Goal: Task Accomplishment & Management: Use online tool/utility

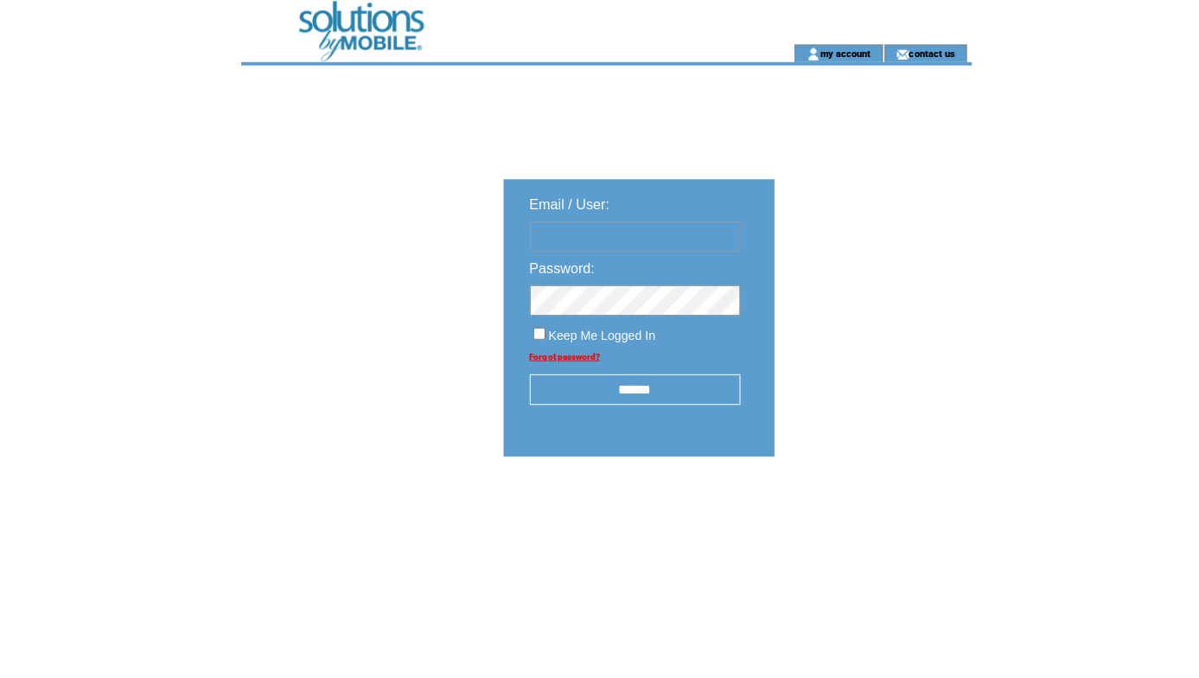
type input "**********"
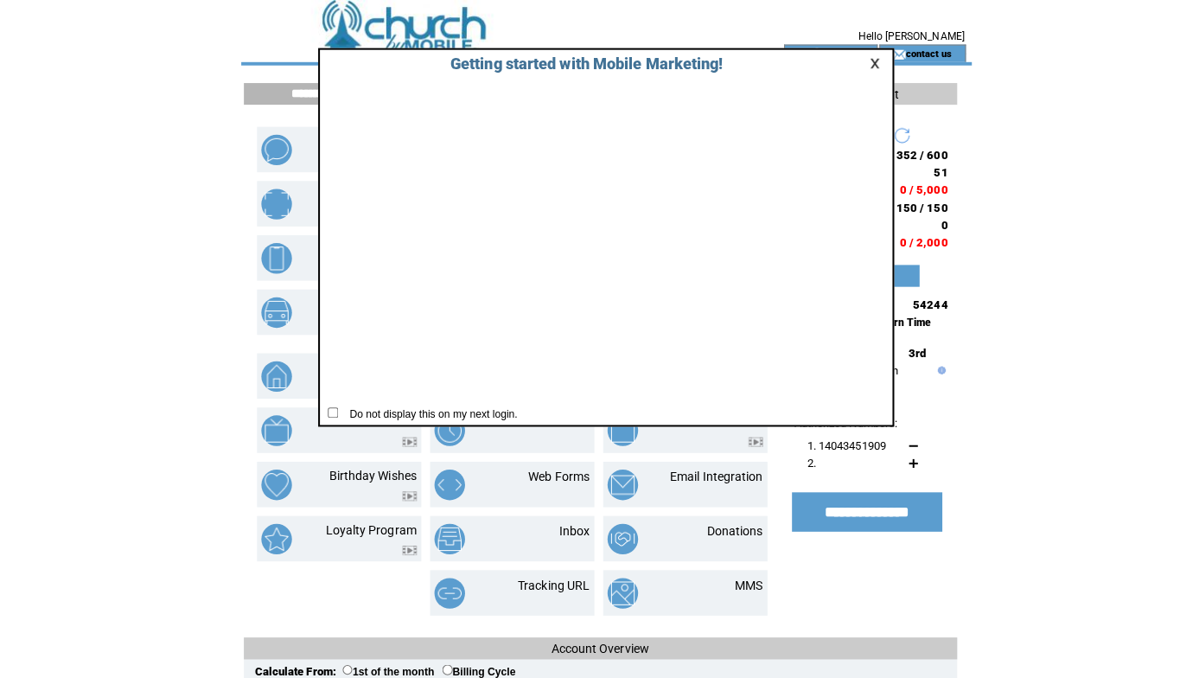
click at [866, 62] on link at bounding box center [868, 62] width 16 height 11
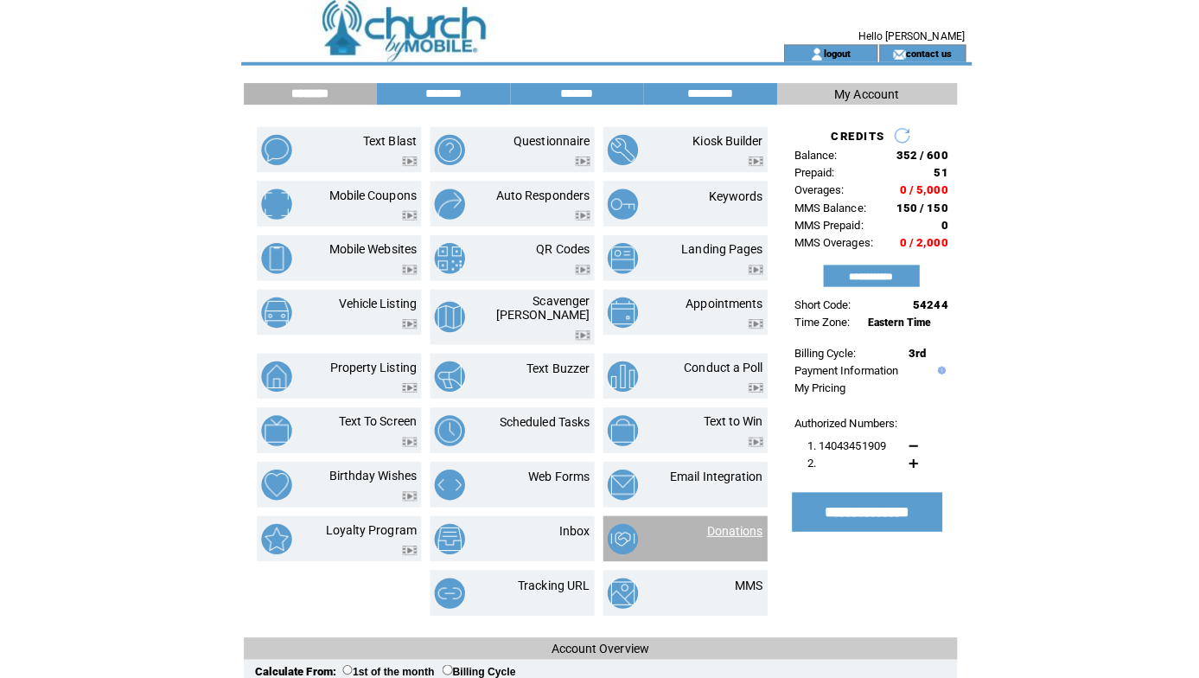
click at [716, 518] on link "Donations" at bounding box center [726, 525] width 55 height 14
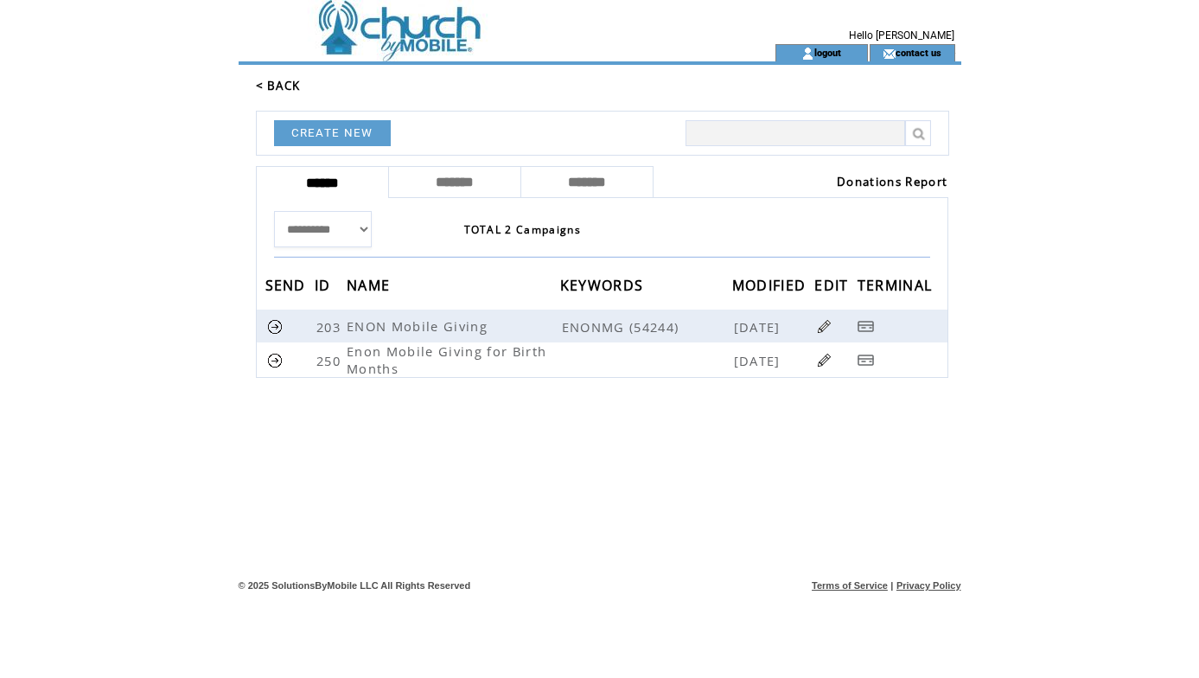
click at [892, 179] on link "Donations Report" at bounding box center [892, 182] width 111 height 16
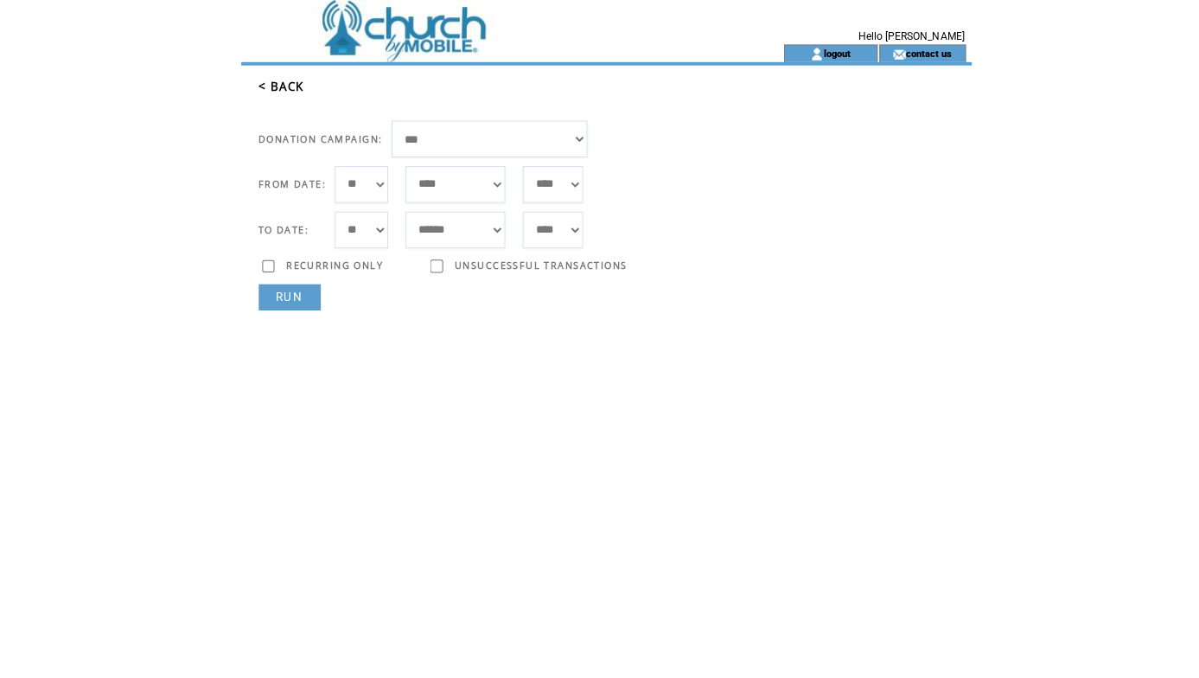
select select "***"
select select "*"
select select "**"
click at [290, 289] on link "RUN" at bounding box center [286, 294] width 61 height 26
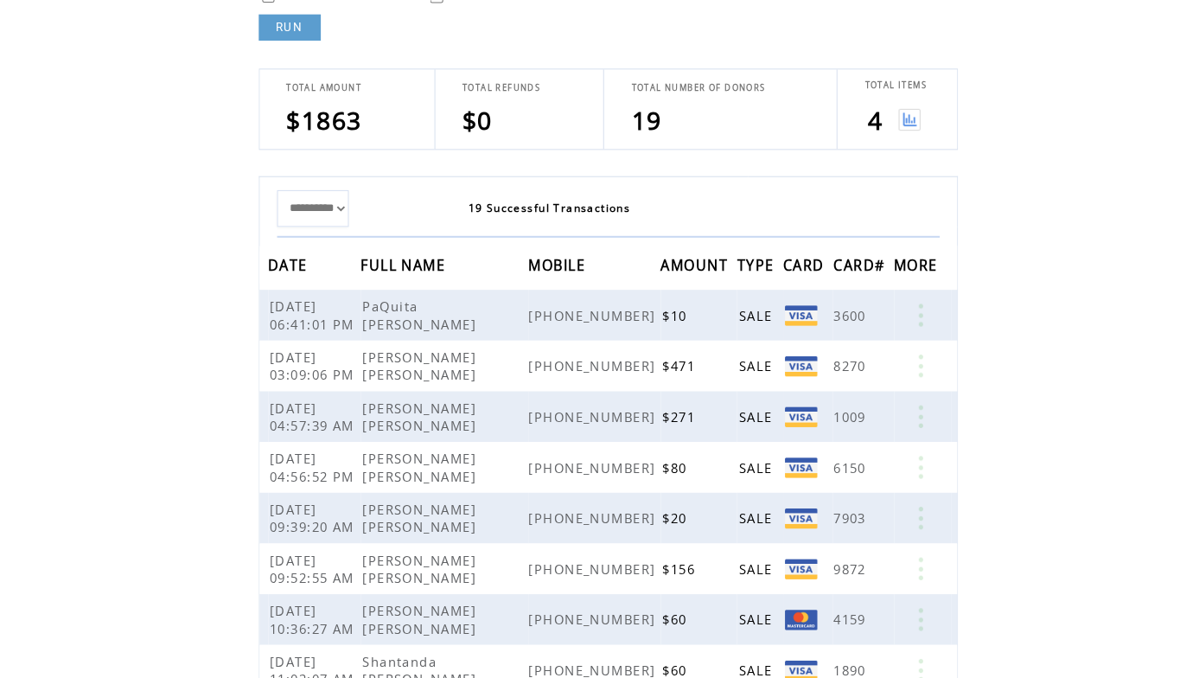
scroll to position [243, 0]
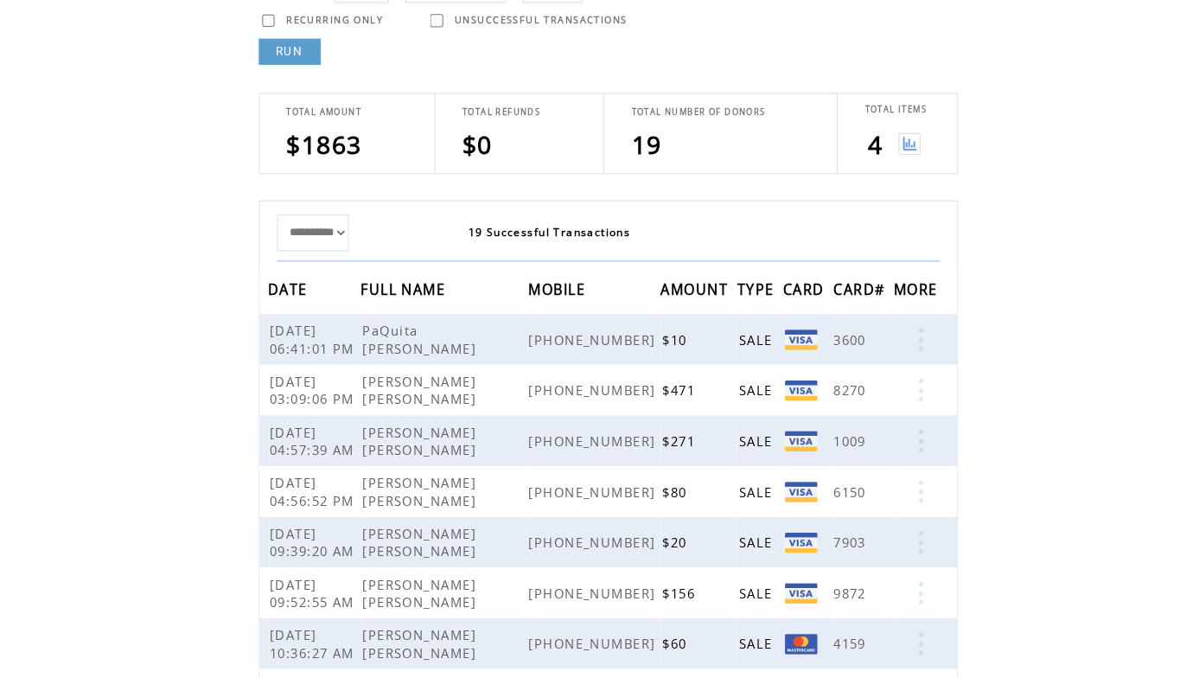
click at [904, 136] on img at bounding box center [900, 142] width 22 height 22
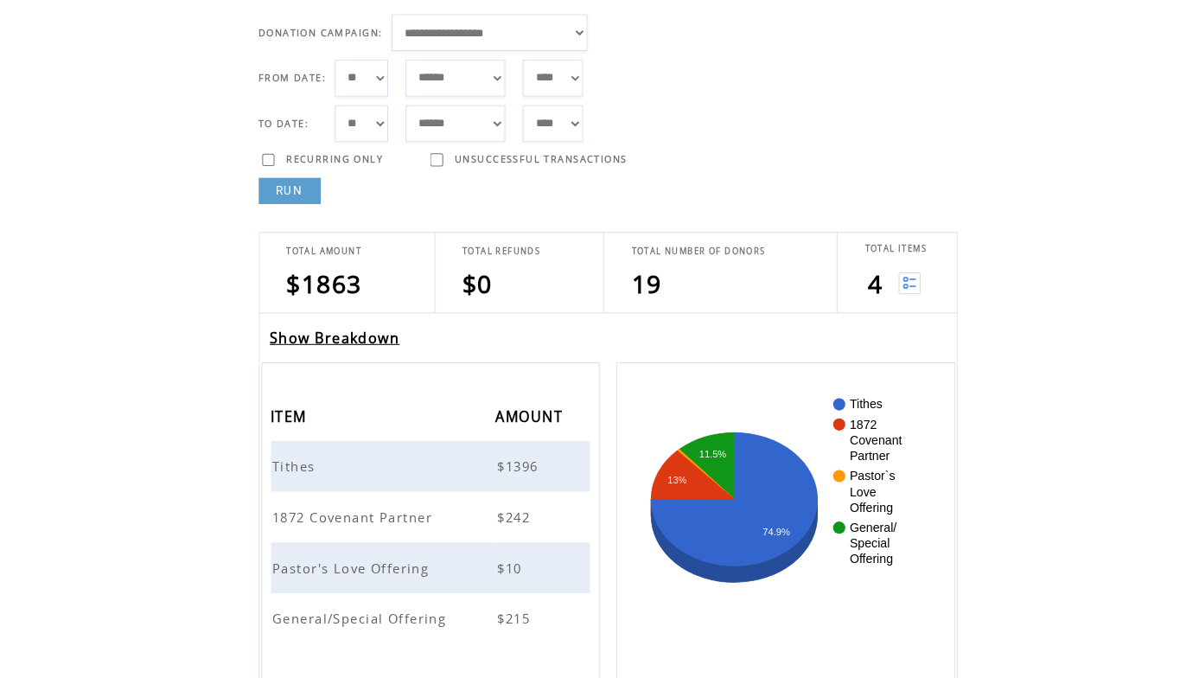
scroll to position [104, 0]
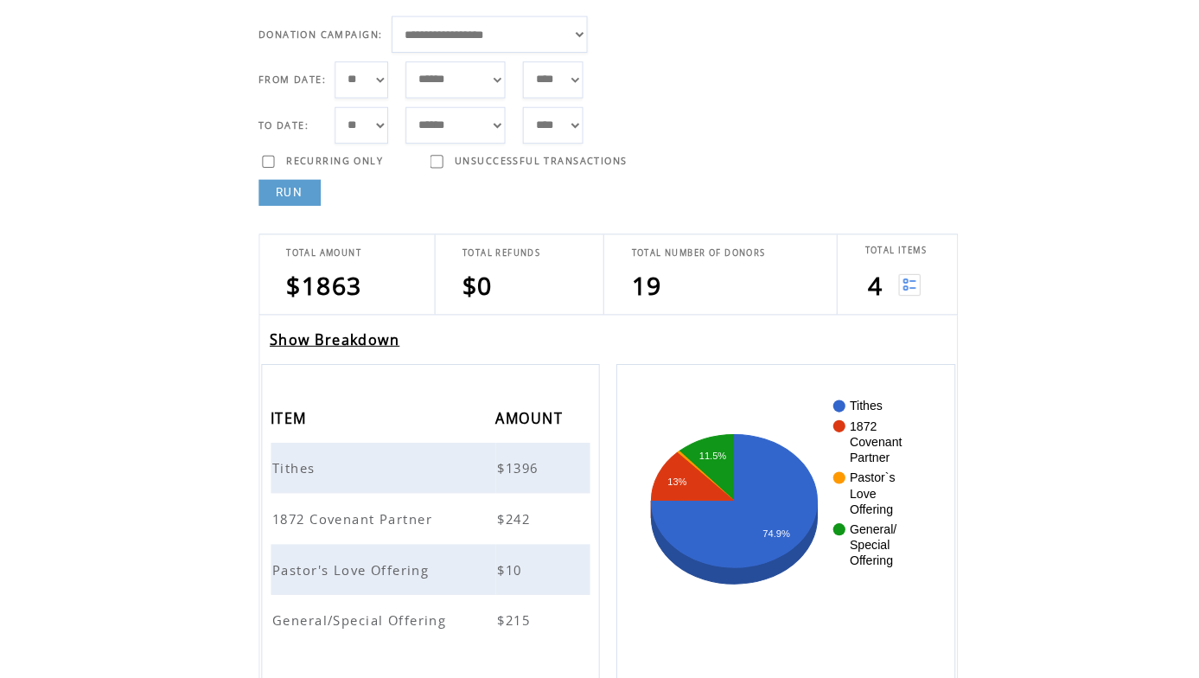
click at [392, 335] on link "Show Breakdown" at bounding box center [331, 335] width 129 height 19
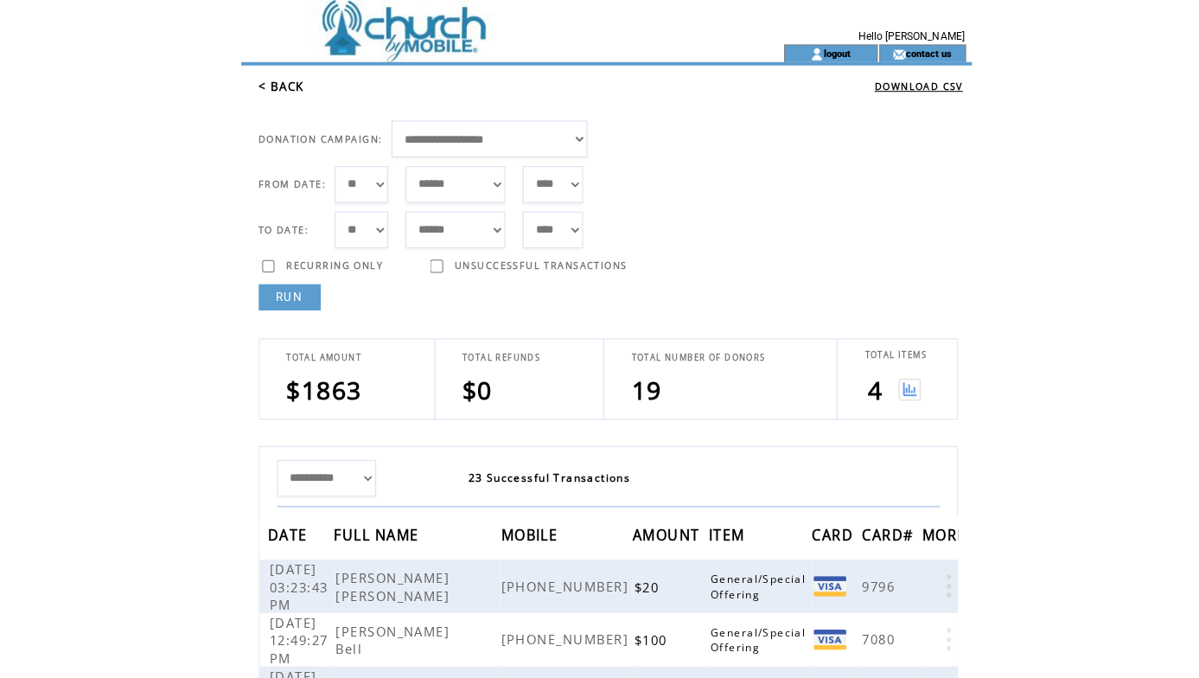
select select "*"
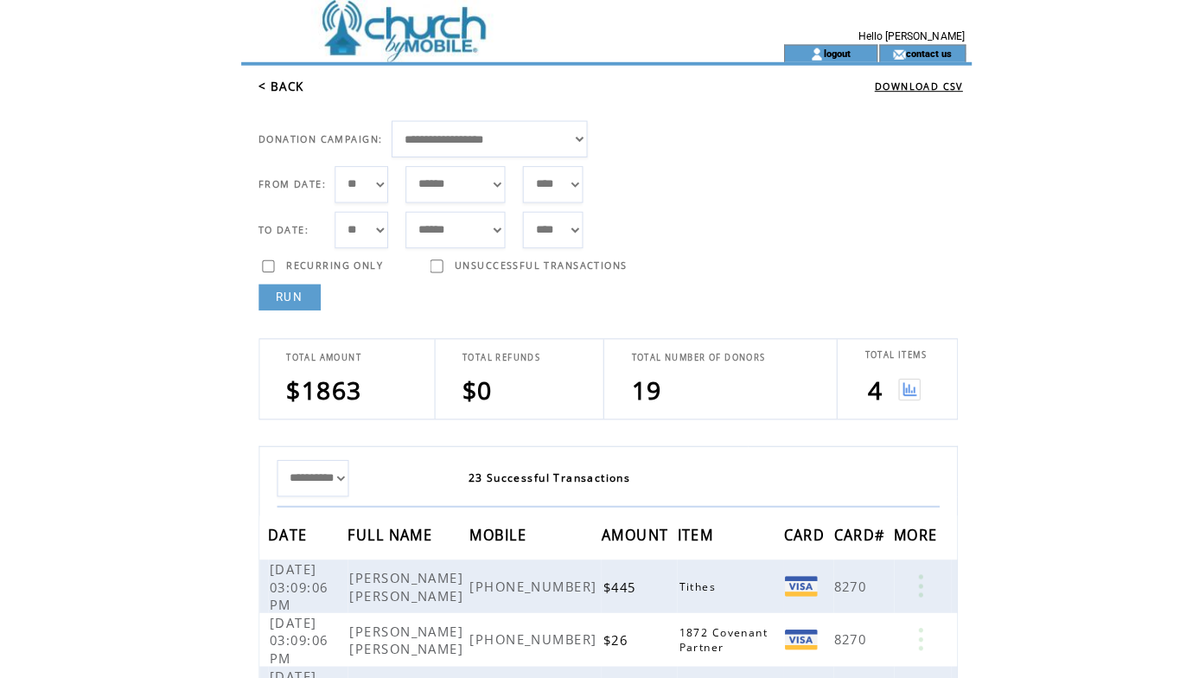
click at [897, 387] on img at bounding box center [900, 385] width 22 height 22
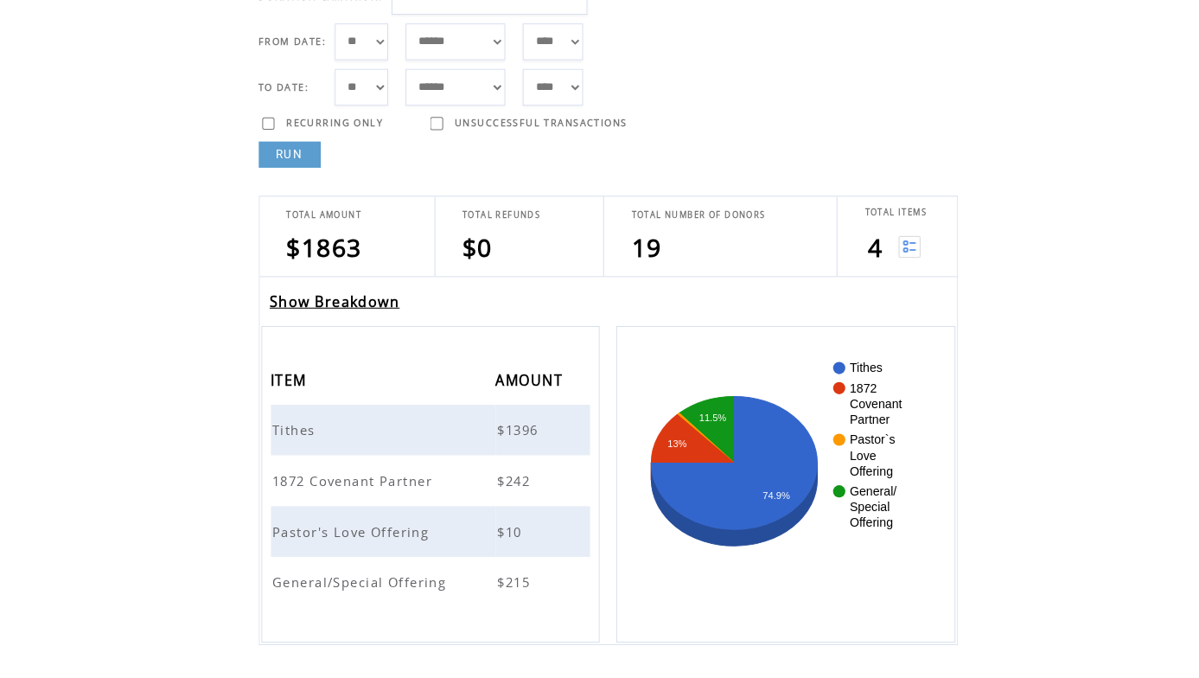
scroll to position [199, 0]
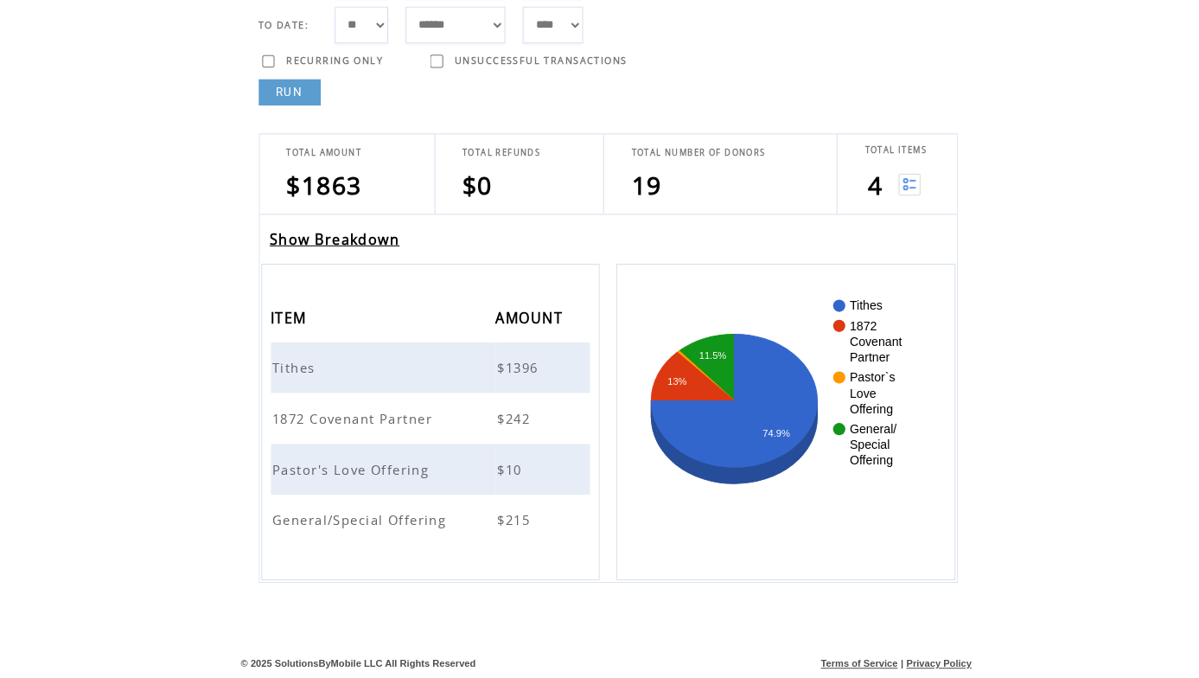
click at [286, 363] on span "Tithes" at bounding box center [293, 371] width 47 height 17
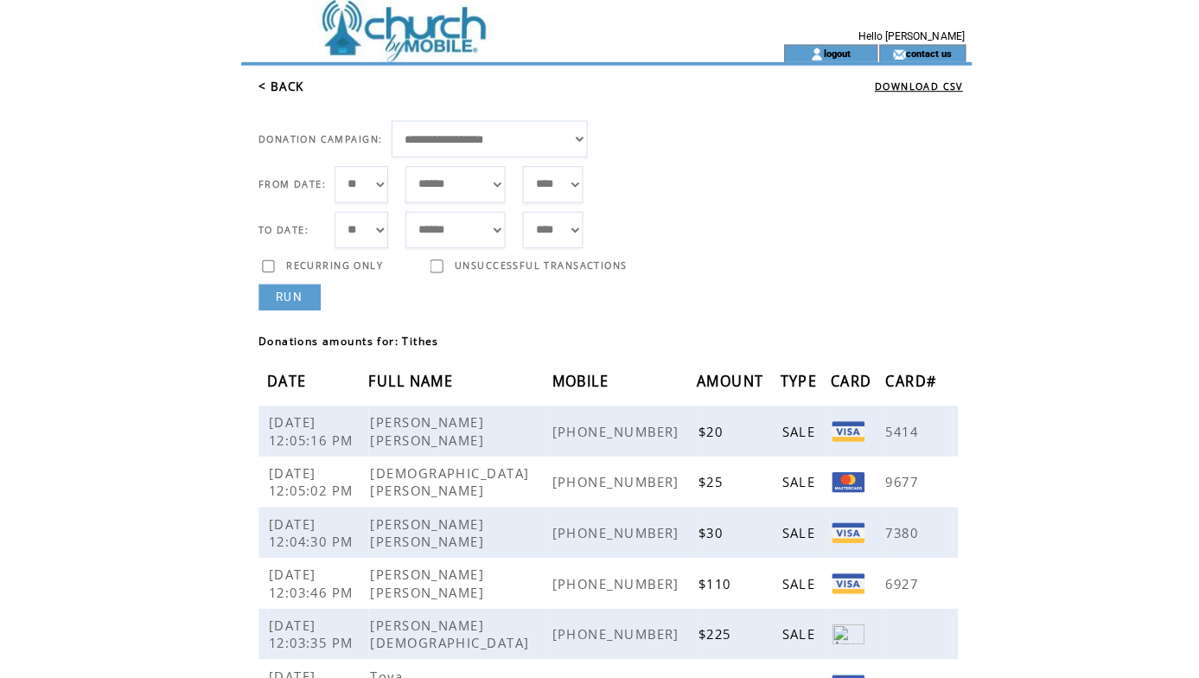
click at [269, 84] on link "< BACK" at bounding box center [278, 86] width 45 height 16
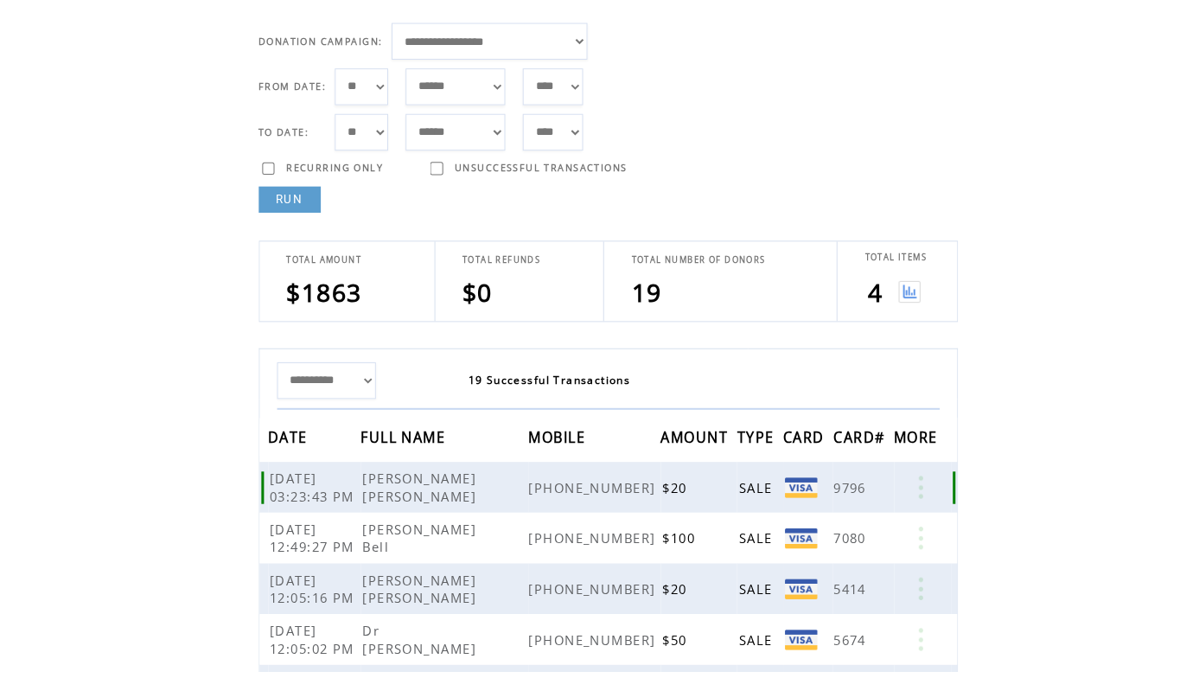
scroll to position [96, 0]
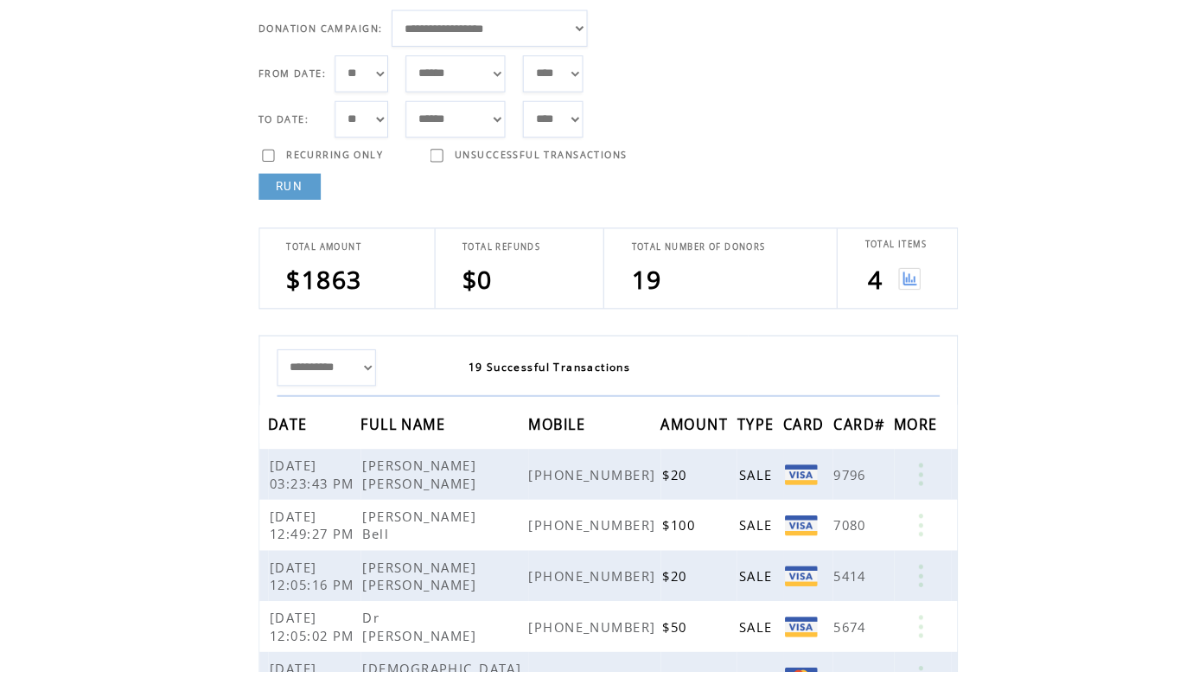
click at [902, 278] on img at bounding box center [900, 289] width 22 height 22
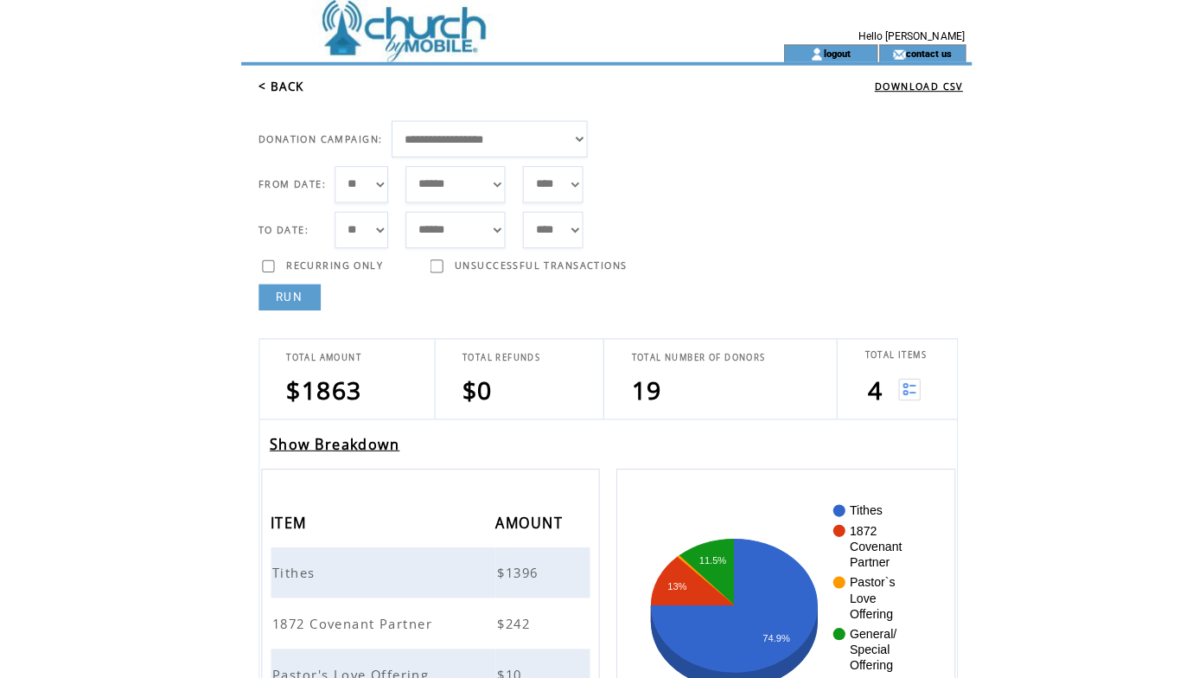
click at [294, 617] on span "1872 Covenant Partner" at bounding box center [351, 616] width 163 height 17
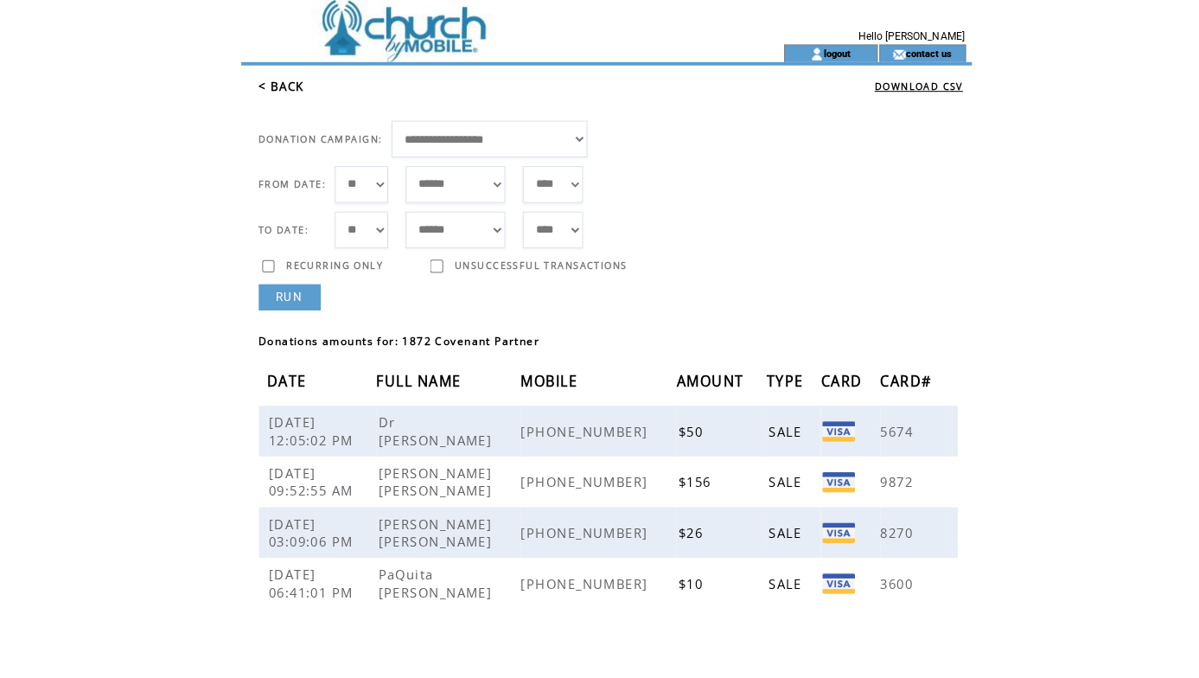
click at [287, 90] on link "< BACK" at bounding box center [278, 86] width 45 height 16
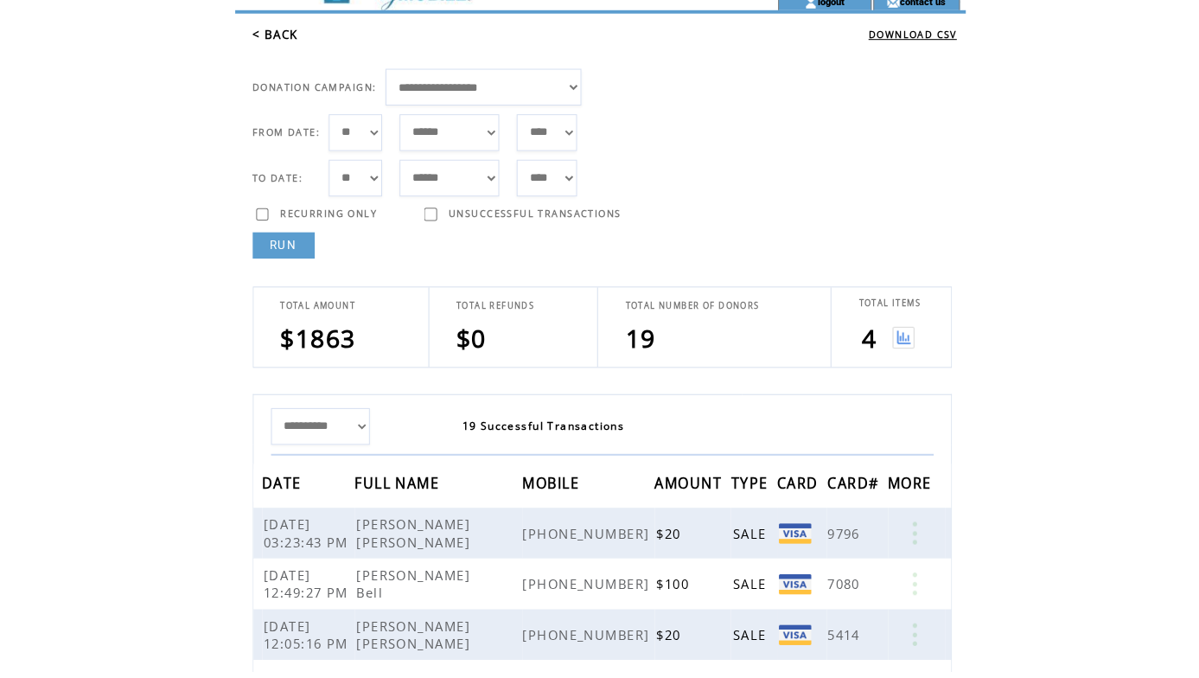
scroll to position [66, 0]
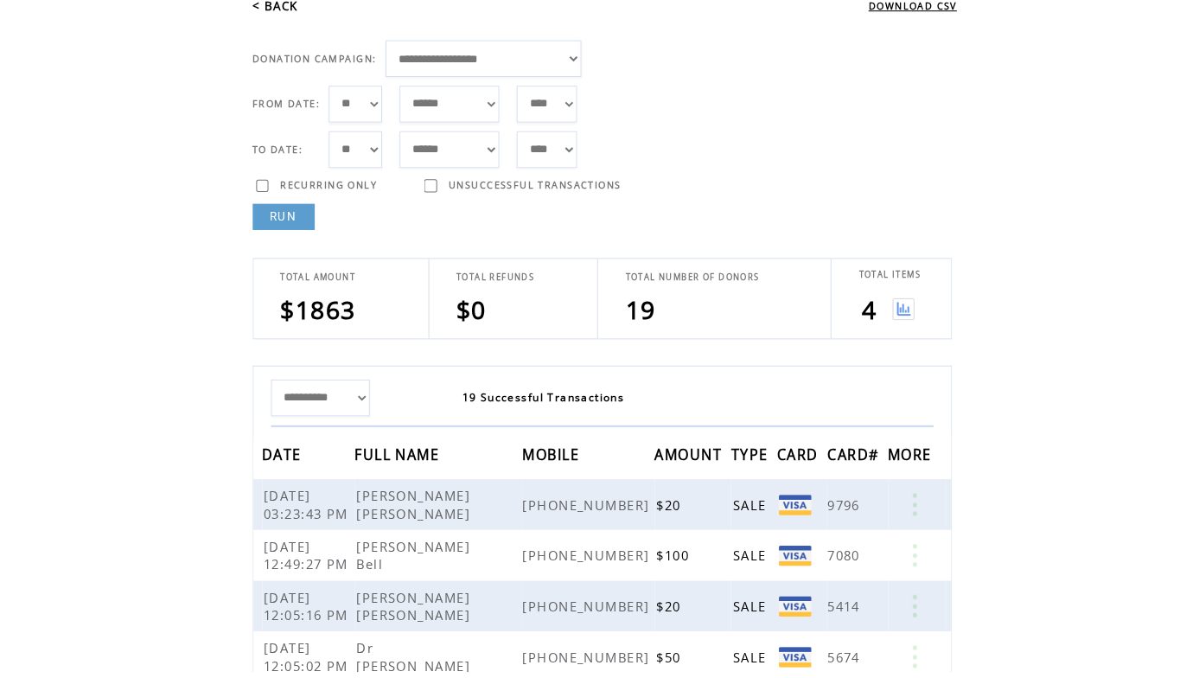
click at [892, 309] on img at bounding box center [900, 320] width 22 height 22
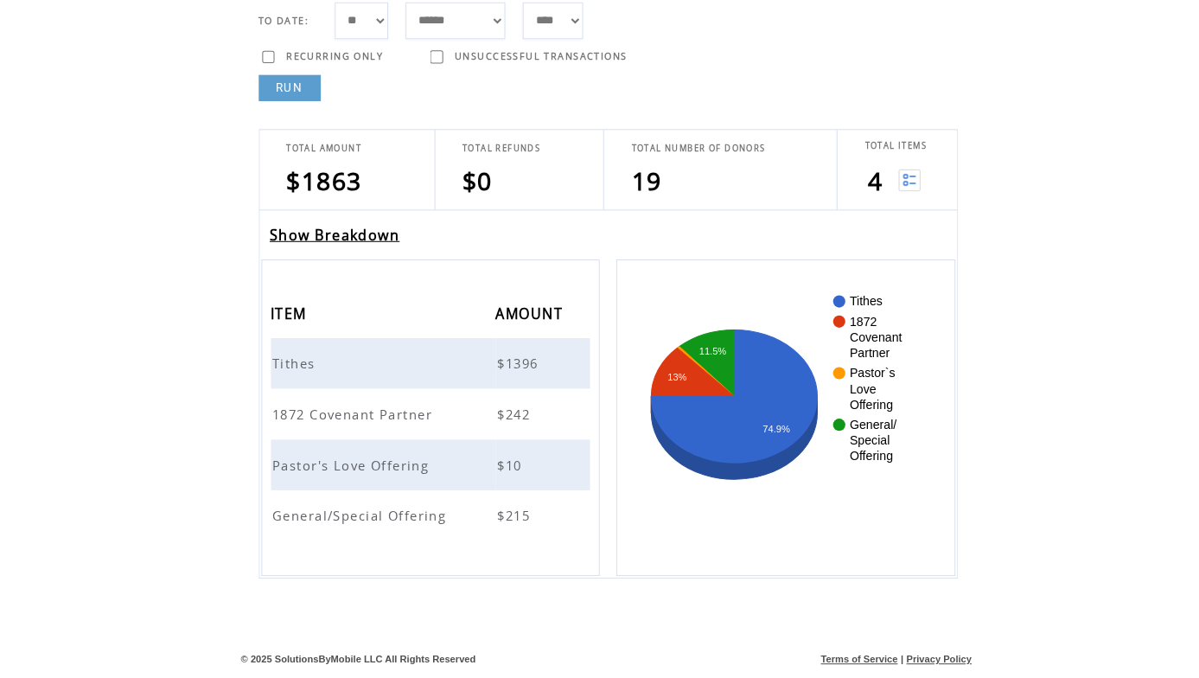
scroll to position [205, 0]
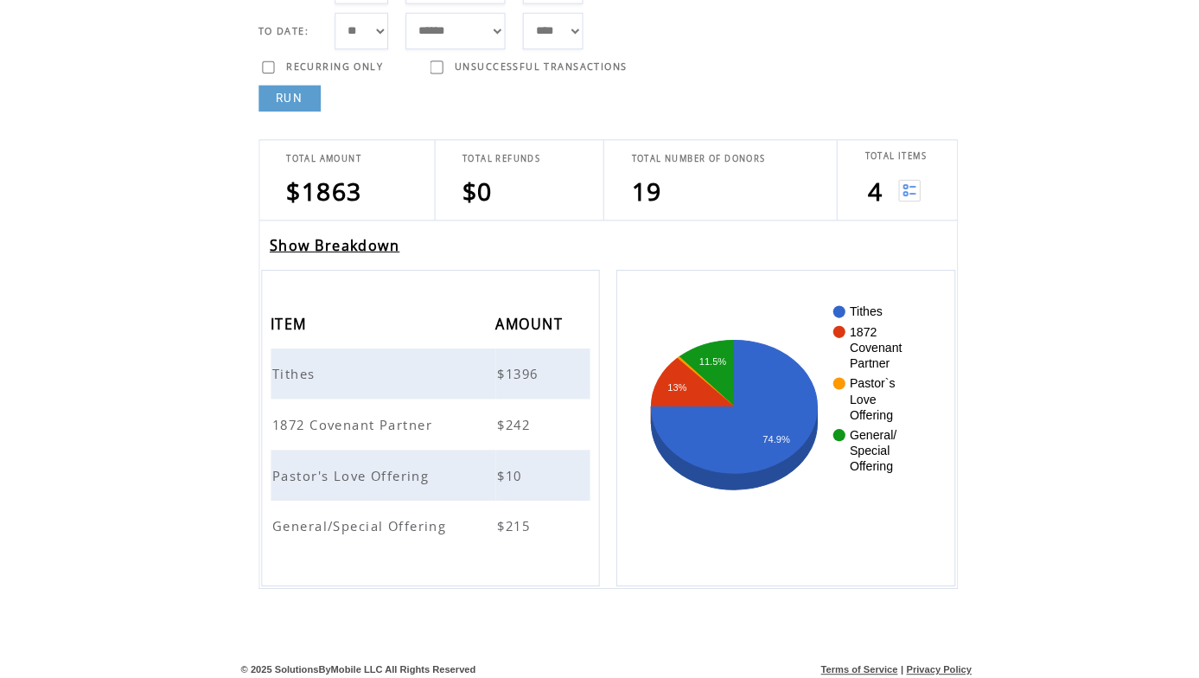
click at [364, 463] on span "Pastor's Love Offering" at bounding box center [349, 471] width 159 height 17
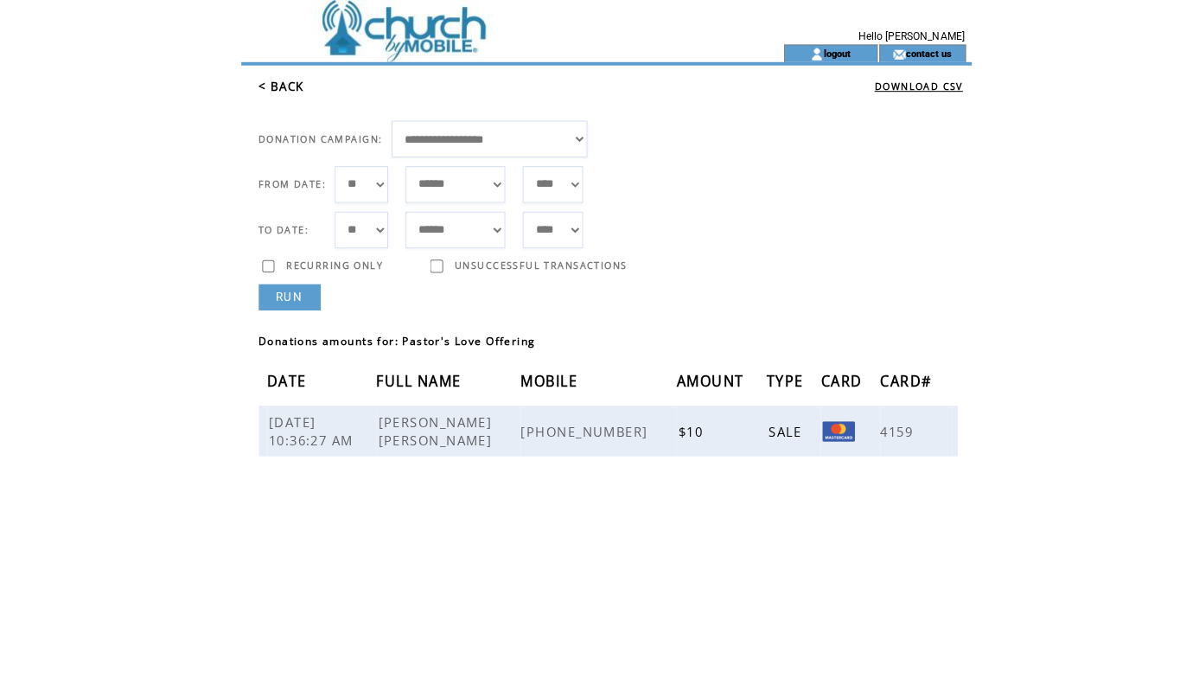
click at [277, 85] on link "< BACK" at bounding box center [278, 86] width 45 height 16
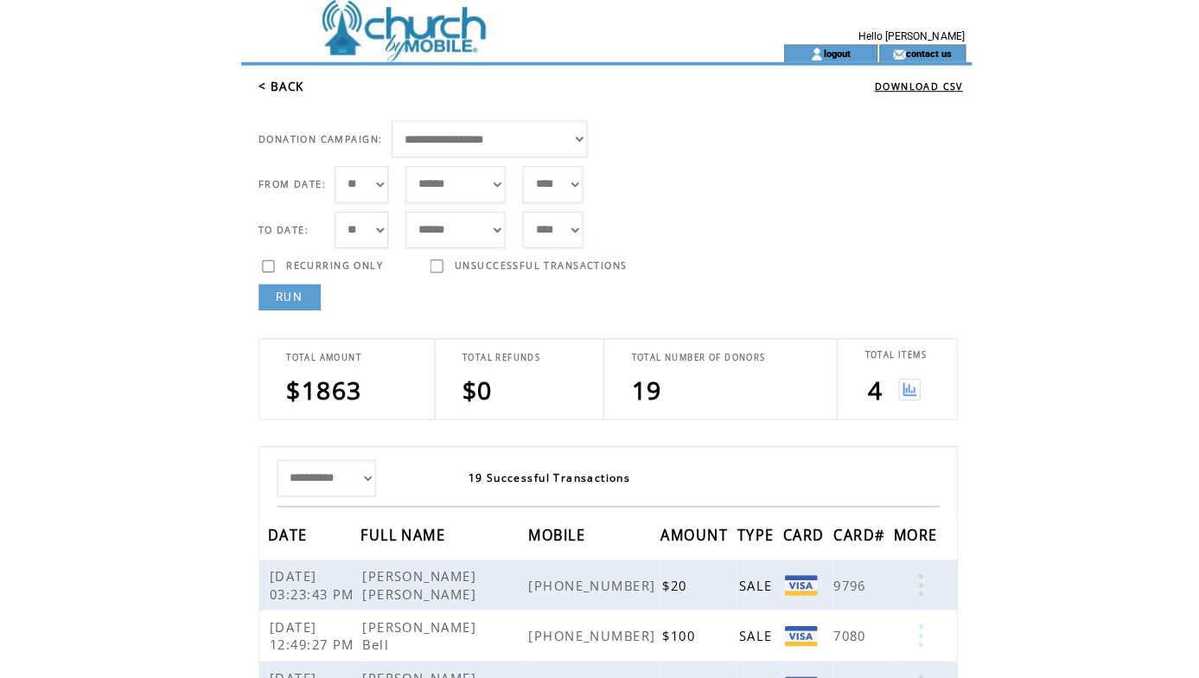
click at [897, 386] on img at bounding box center [900, 385] width 22 height 22
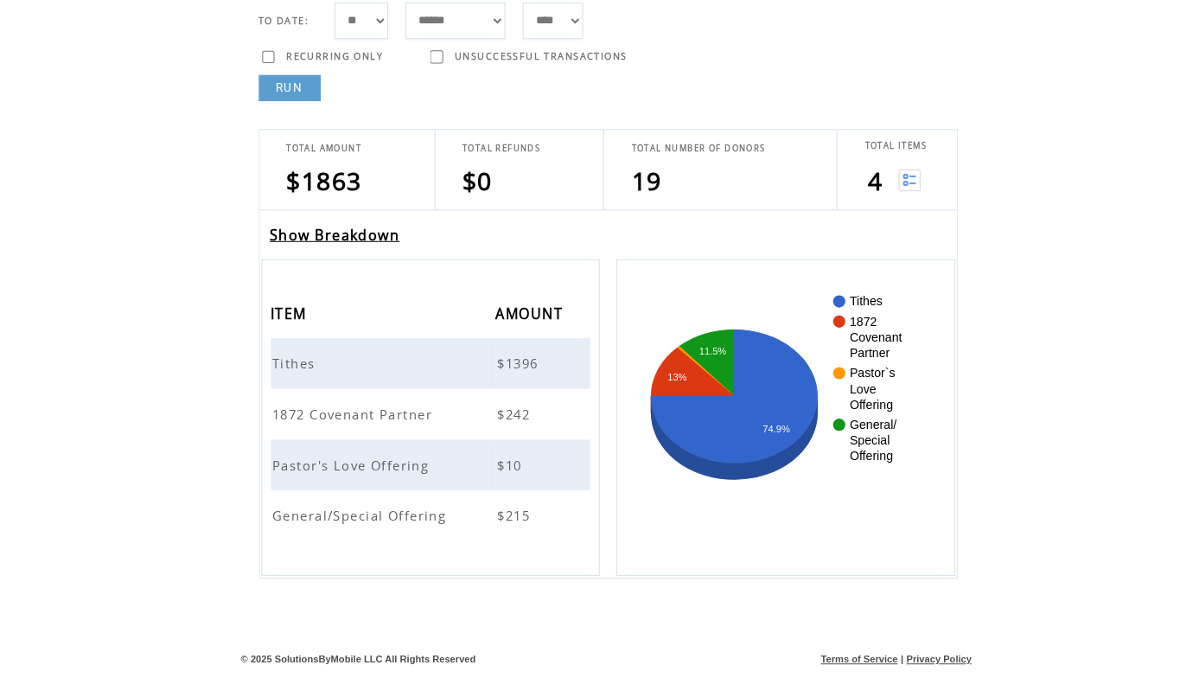
scroll to position [200, 0]
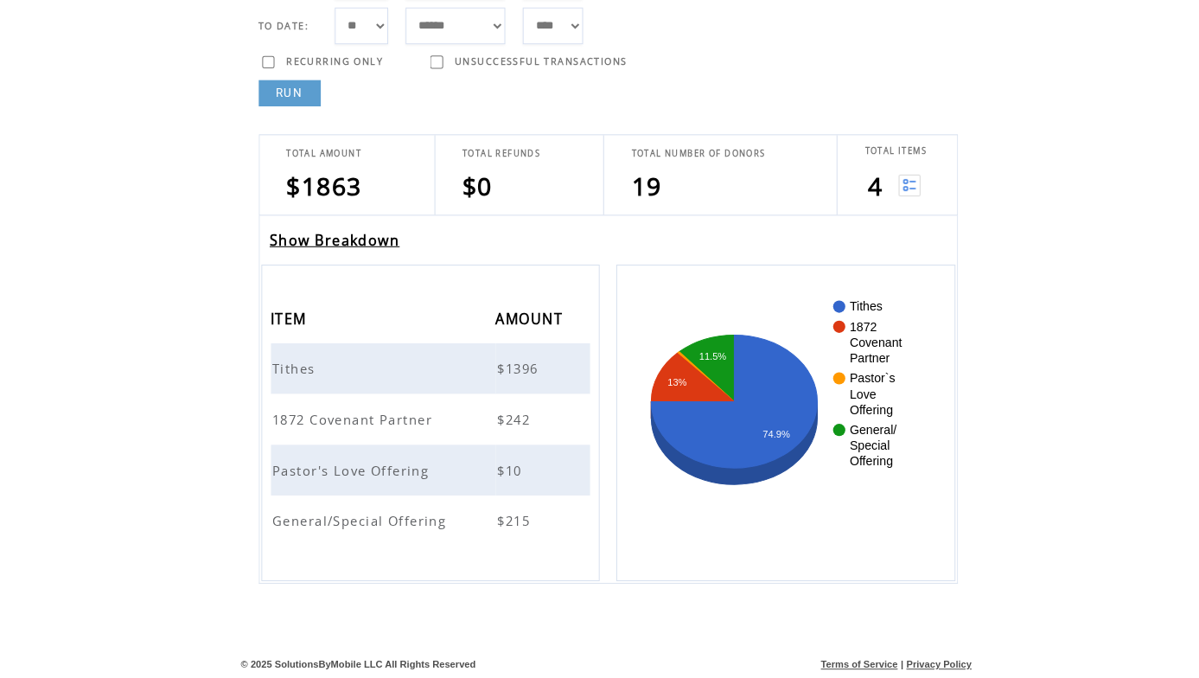
click at [378, 513] on span "General/Special Offering" at bounding box center [358, 521] width 176 height 17
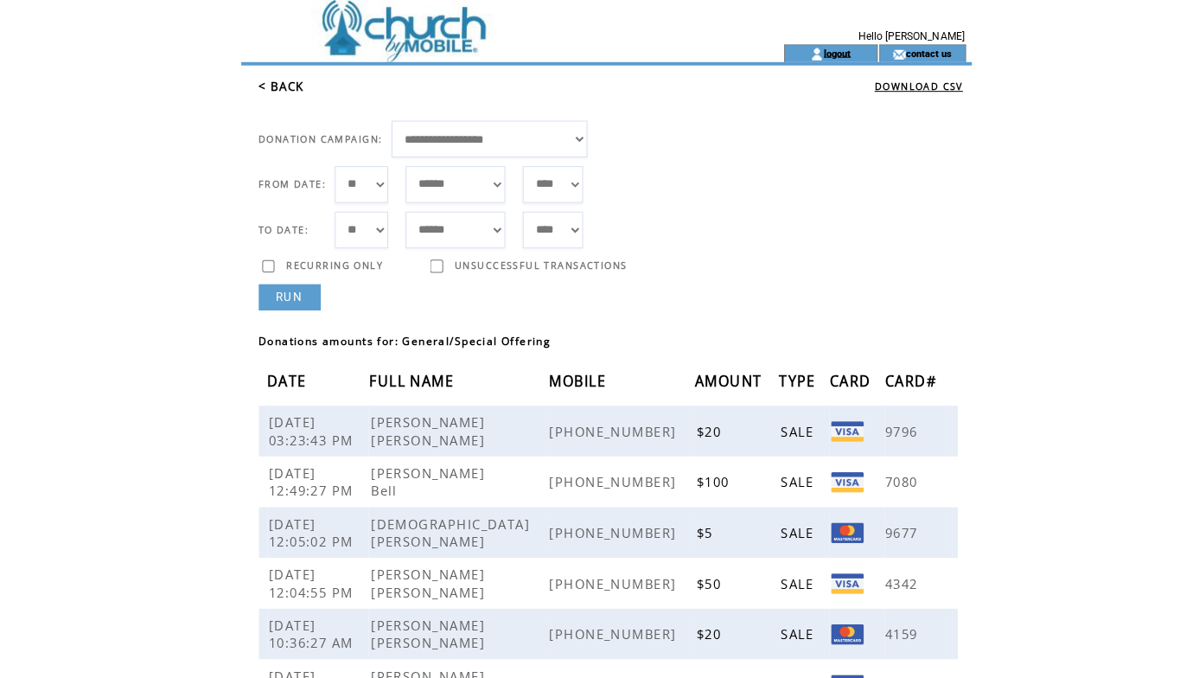
click at [819, 51] on link "logout" at bounding box center [827, 52] width 27 height 11
